Goal: Information Seeking & Learning: Learn about a topic

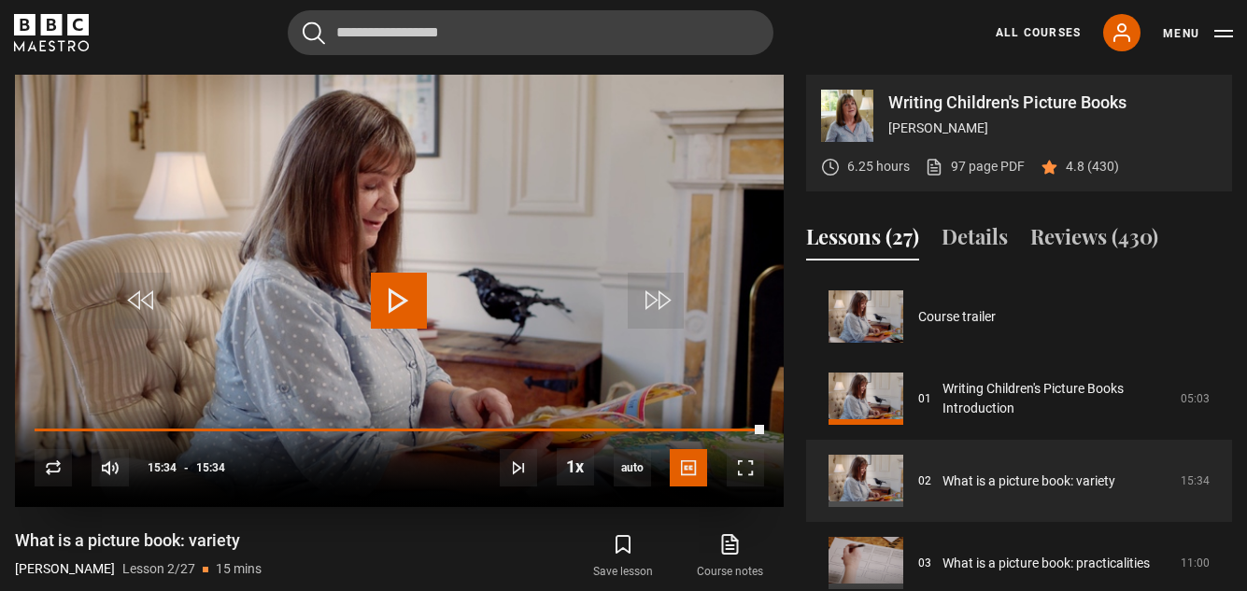
scroll to position [82, 0]
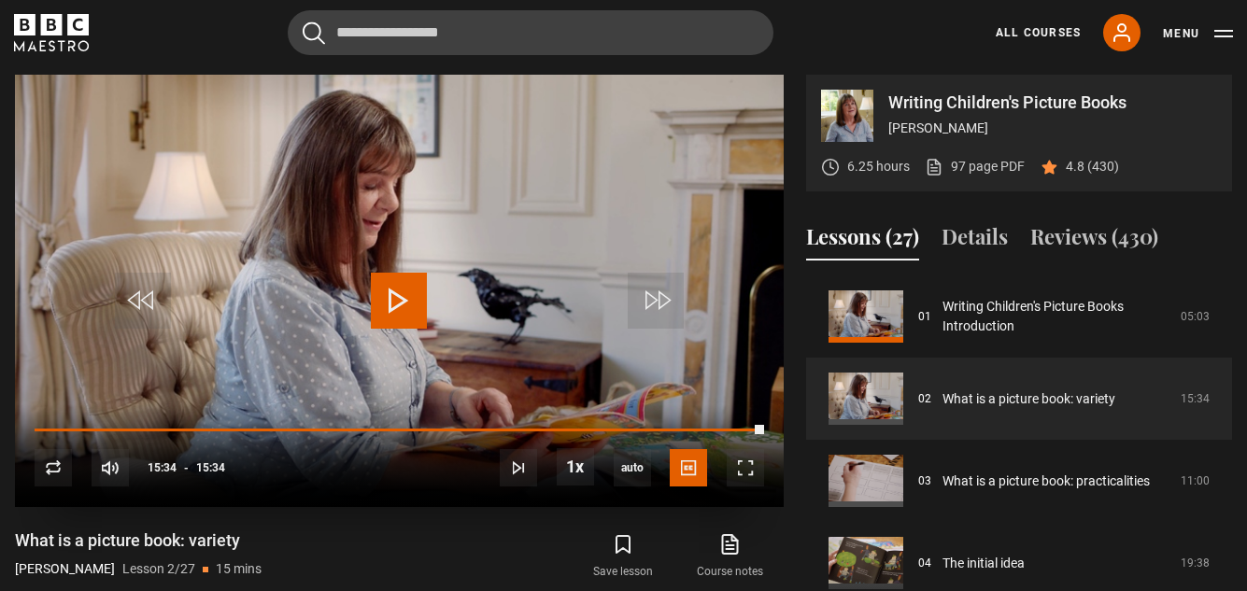
drag, startPoint x: 0, startPoint y: 0, endPoint x: 396, endPoint y: 314, distance: 505.4
click at [396, 314] on span "Video Player" at bounding box center [399, 301] width 56 height 56
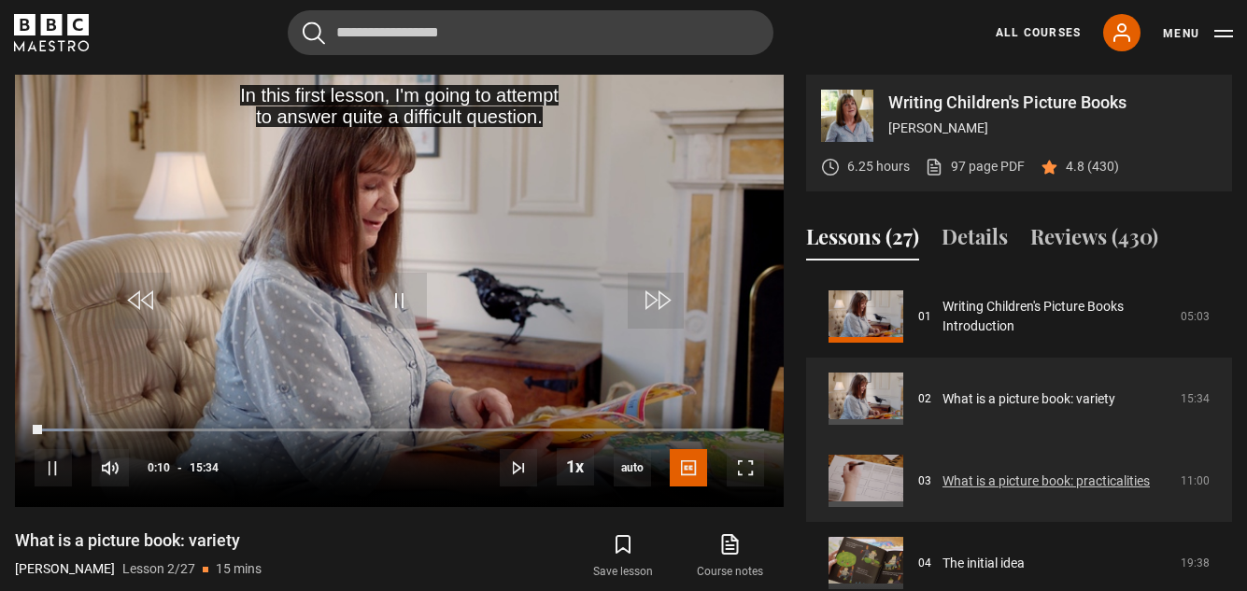
click at [971, 476] on link "What is a picture book: practicalities" at bounding box center [1046, 482] width 207 height 20
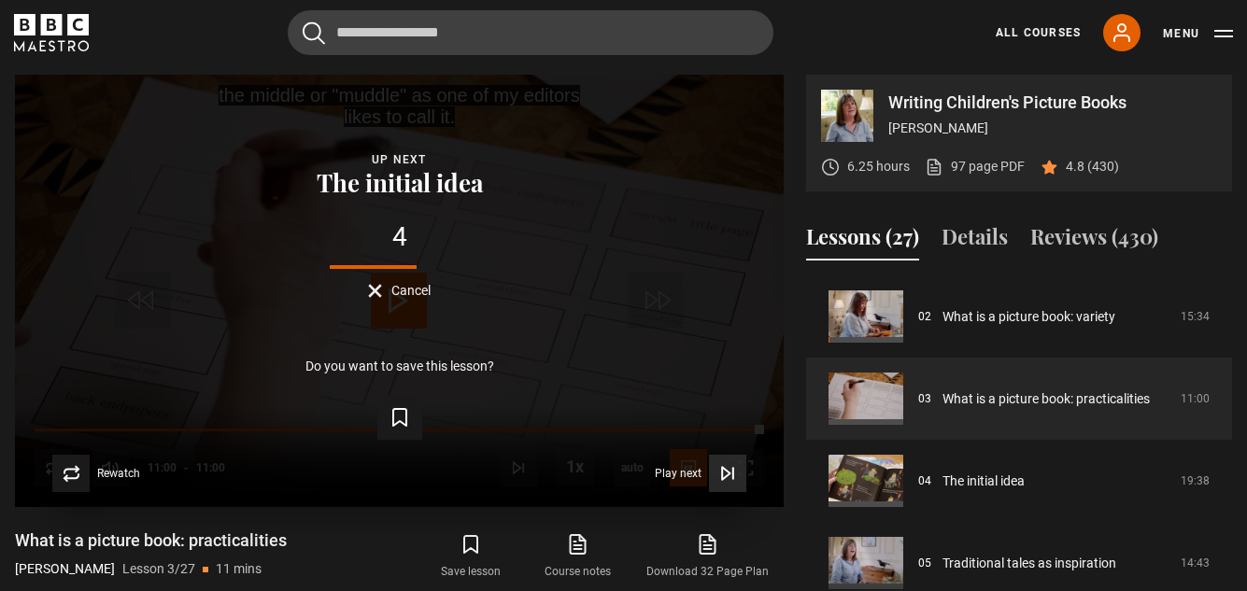
click at [724, 473] on icon "Video Player" at bounding box center [727, 473] width 19 height 19
click at [723, 473] on div "10s Skip Back 10 seconds Play 10s Skip Forward 10 seconds Loaded : 100.00% 09:5…" at bounding box center [399, 456] width 769 height 104
